Goal: Find specific page/section: Find specific page/section

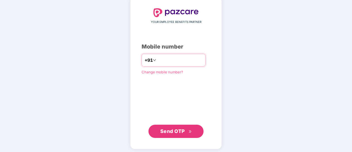
scroll to position [30, 0]
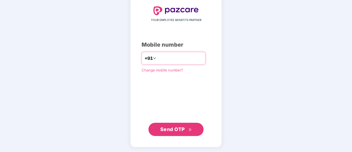
type input "**********"
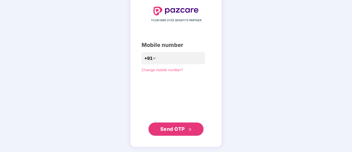
click at [176, 127] on span "Send OTP" at bounding box center [172, 129] width 24 height 6
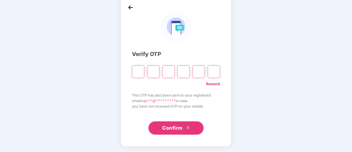
scroll to position [28, 0]
type input "*"
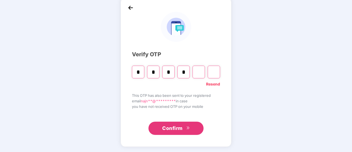
type input "*"
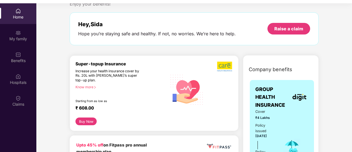
scroll to position [18, 0]
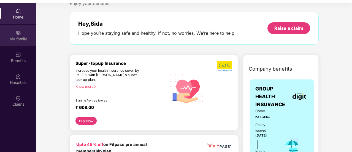
click at [20, 38] on div "My family" at bounding box center [18, 39] width 36 height 6
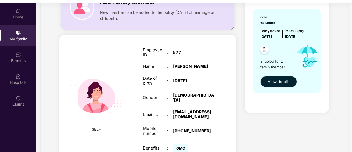
scroll to position [83, 0]
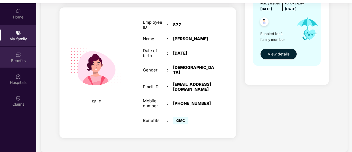
click at [20, 52] on img at bounding box center [18, 55] width 6 height 6
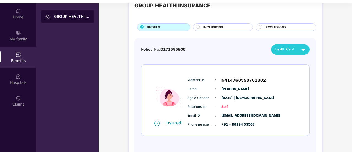
scroll to position [26, 0]
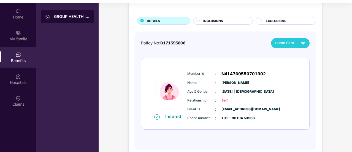
click at [202, 21] on div "INCLUSIONS" at bounding box center [224, 21] width 49 height 6
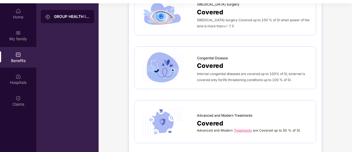
scroll to position [727, 0]
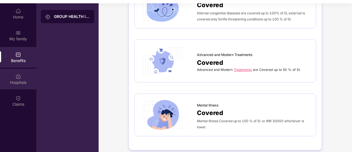
click at [13, 73] on div "Hospitals" at bounding box center [18, 79] width 36 height 21
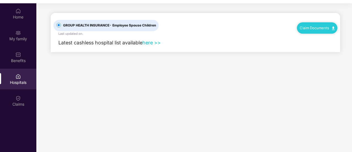
scroll to position [0, 0]
click at [152, 42] on link "here >>" at bounding box center [151, 43] width 18 height 6
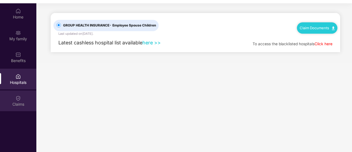
click at [30, 108] on div "Claims" at bounding box center [18, 100] width 36 height 21
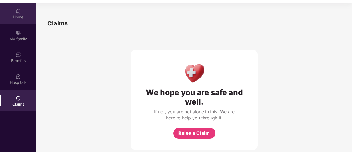
click at [19, 16] on div "Home" at bounding box center [18, 17] width 36 height 6
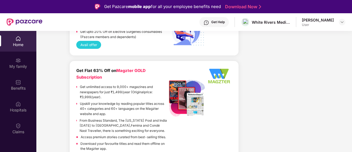
scroll to position [1091, 0]
